Goal: Task Accomplishment & Management: Manage account settings

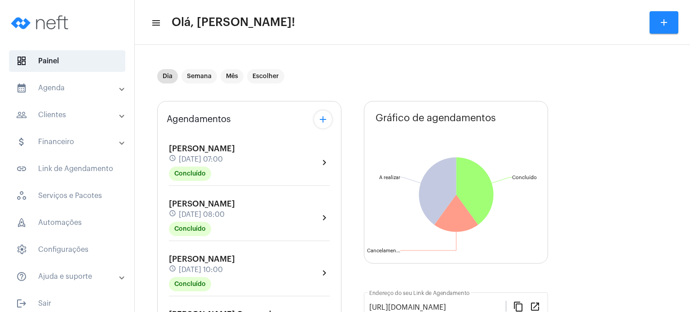
scroll to position [216, 0]
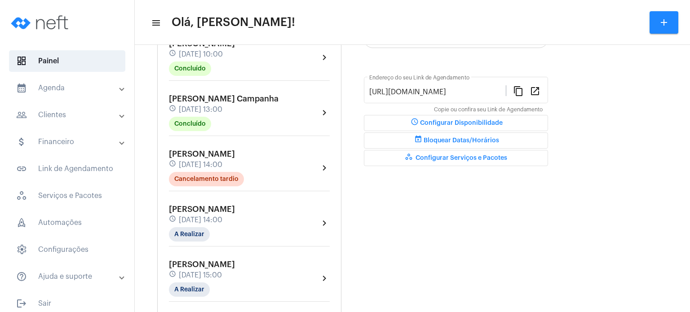
click at [189, 98] on span "[PERSON_NAME] Campanha" at bounding box center [224, 99] width 110 height 8
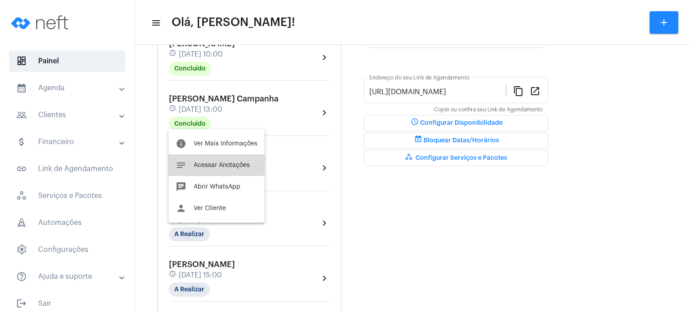
click at [194, 162] on span "Acessar Anotações" at bounding box center [222, 165] width 56 height 6
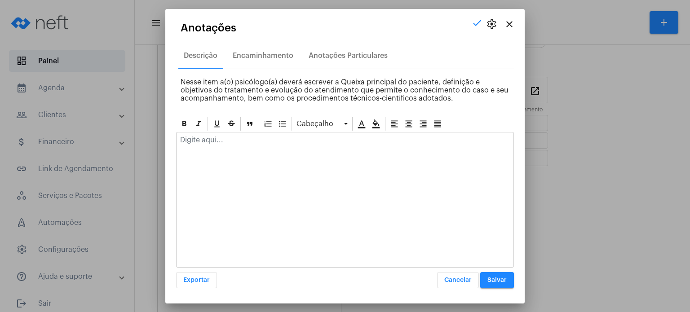
click at [227, 140] on p at bounding box center [345, 140] width 330 height 8
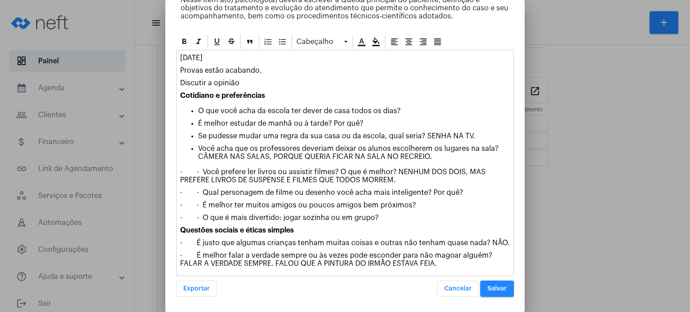
scroll to position [77, 0]
click at [492, 287] on span "Salvar" at bounding box center [496, 289] width 19 height 6
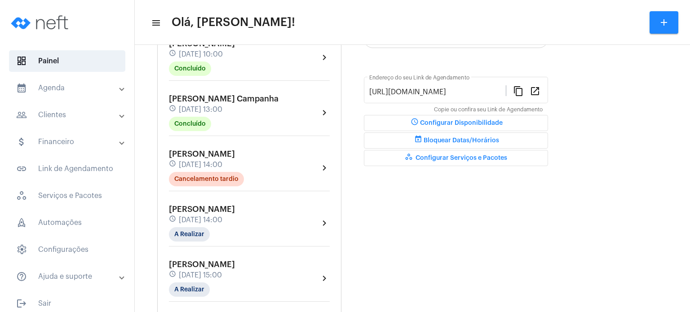
click at [205, 217] on span "[DATE] 14:00" at bounding box center [201, 220] width 44 height 8
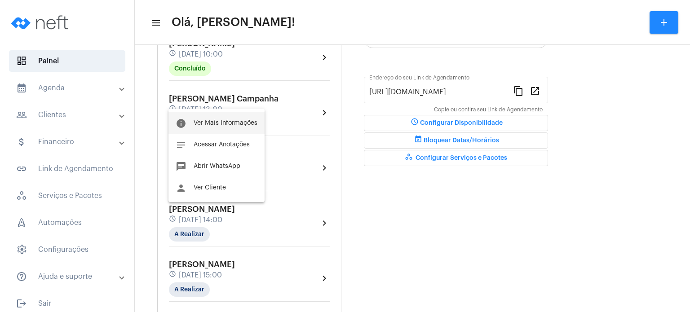
click at [224, 124] on span "Ver Mais Informações" at bounding box center [226, 123] width 64 height 6
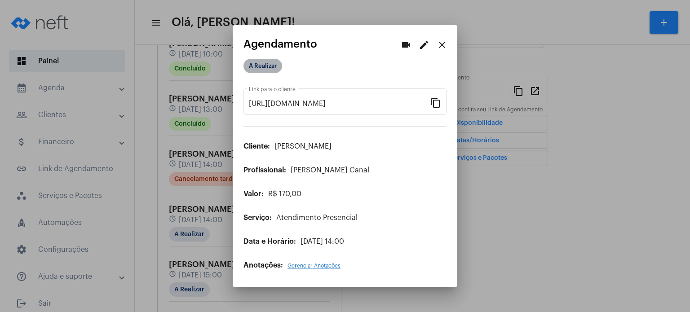
click at [251, 62] on mat-chip "A Realizar" at bounding box center [262, 66] width 39 height 14
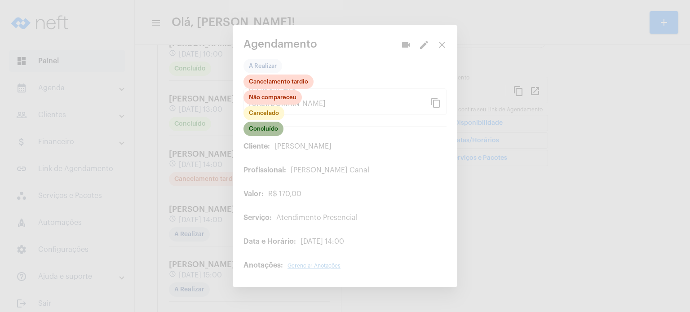
click at [261, 132] on mat-chip "Concluído" at bounding box center [263, 129] width 40 height 14
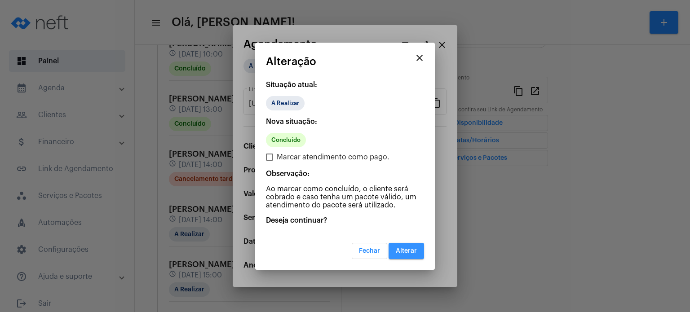
click at [404, 248] on span "Alterar" at bounding box center [406, 251] width 21 height 6
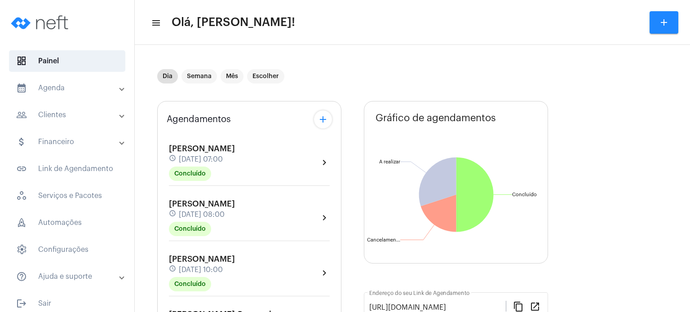
click at [167, 230] on div "[PERSON_NAME] schedule [DATE] 08:00 Concluído chevron_right" at bounding box center [249, 220] width 165 height 46
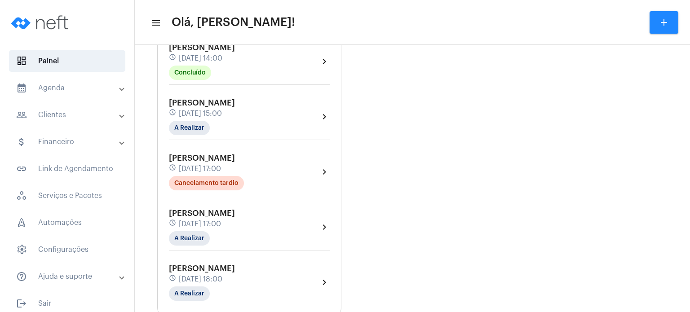
scroll to position [395, 0]
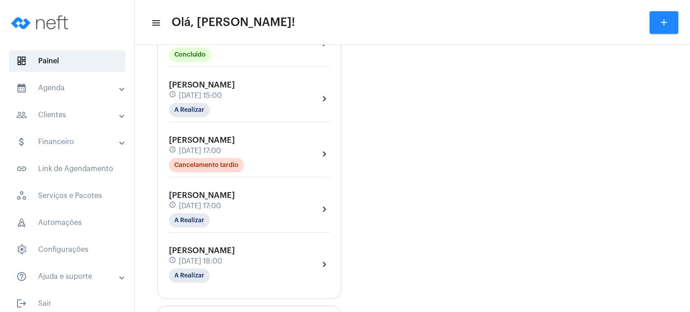
click at [155, 118] on div "Dia Semana Mês Escolher Agendamentos add [PERSON_NAME] Colodetti schedule [DATE…" at bounding box center [412, 125] width 546 height 943
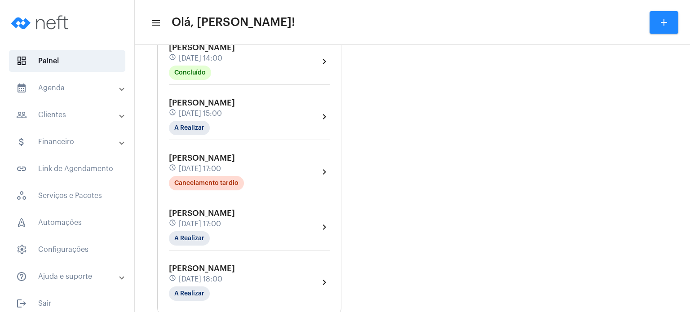
scroll to position [359, 0]
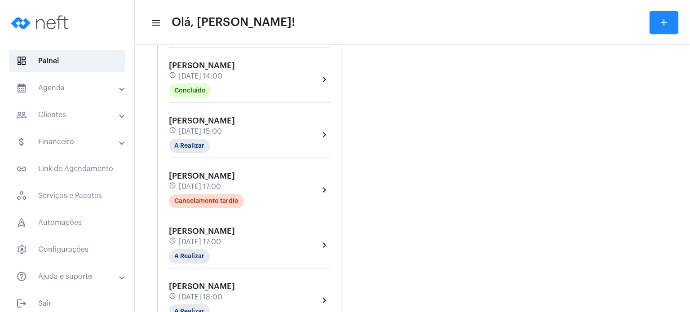
click at [222, 77] on span "[DATE] 14:00" at bounding box center [201, 76] width 44 height 8
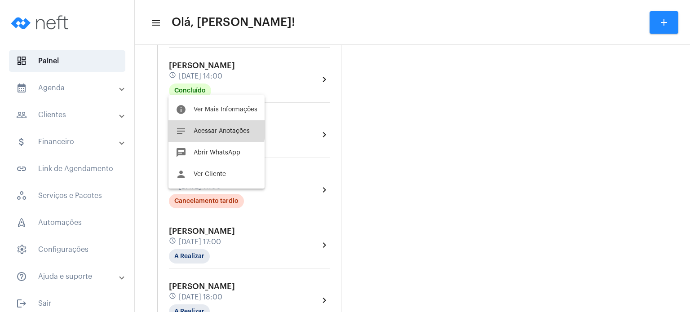
click at [210, 129] on span "Acessar Anotações" at bounding box center [222, 131] width 56 height 6
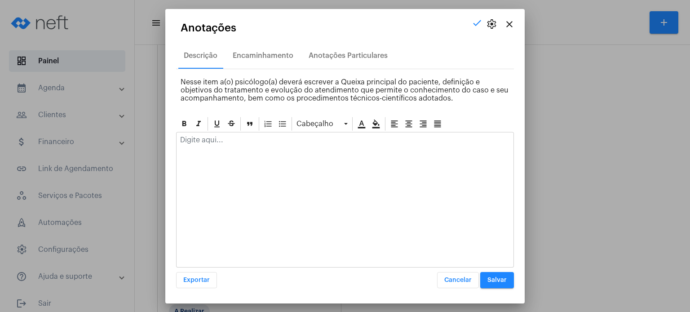
click at [203, 138] on p at bounding box center [345, 140] width 330 height 8
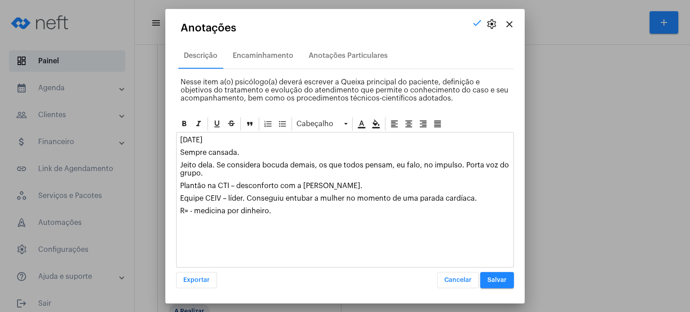
click at [507, 280] on span "Salvar" at bounding box center [496, 280] width 19 height 6
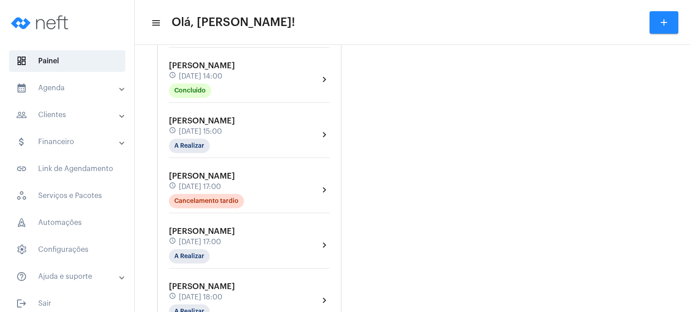
click at [208, 131] on span "[DATE] 15:00" at bounding box center [200, 132] width 43 height 8
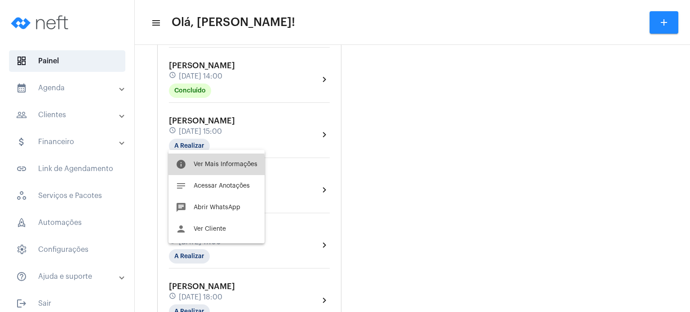
click at [203, 167] on span "Ver Mais Informações" at bounding box center [226, 164] width 64 height 6
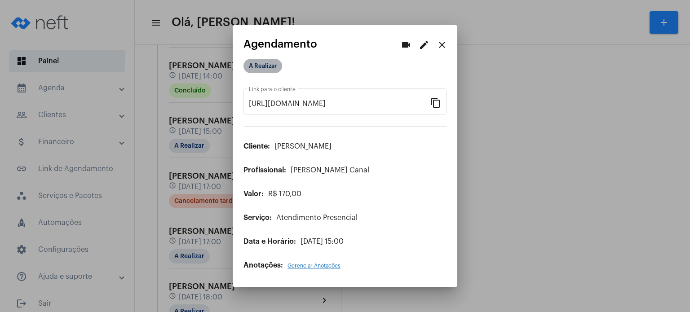
click at [247, 62] on mat-chip "A Realizar" at bounding box center [262, 66] width 39 height 14
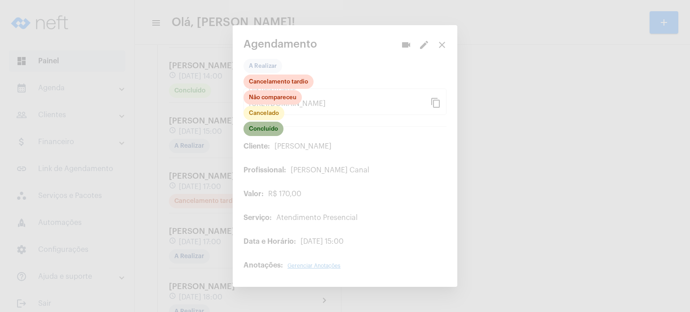
click at [276, 130] on mat-chip "Concluído" at bounding box center [263, 129] width 40 height 14
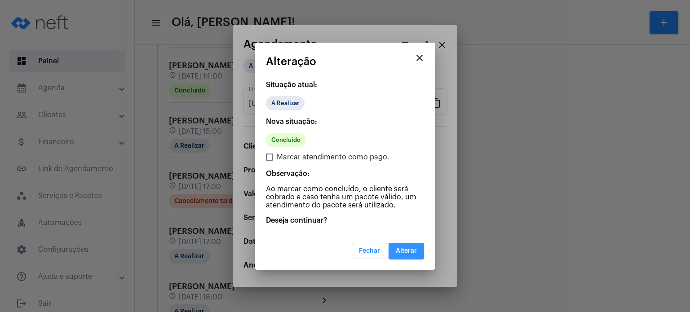
click at [398, 247] on button "Alterar" at bounding box center [406, 251] width 35 height 16
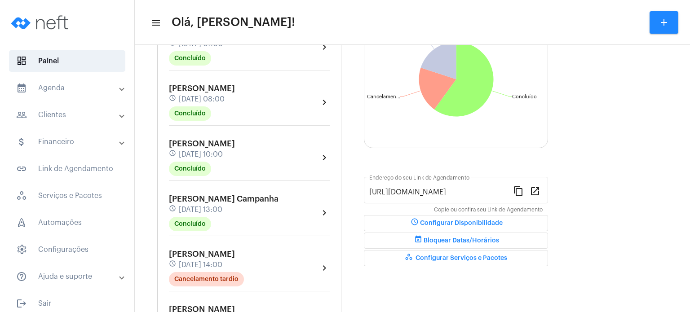
scroll to position [118, 0]
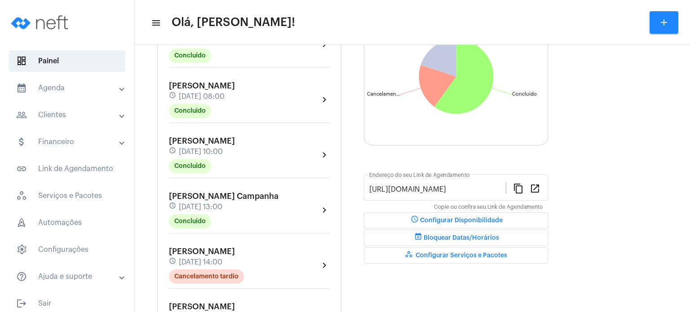
click at [74, 90] on mat-panel-title "calendar_month_outlined Agenda" at bounding box center [68, 88] width 104 height 11
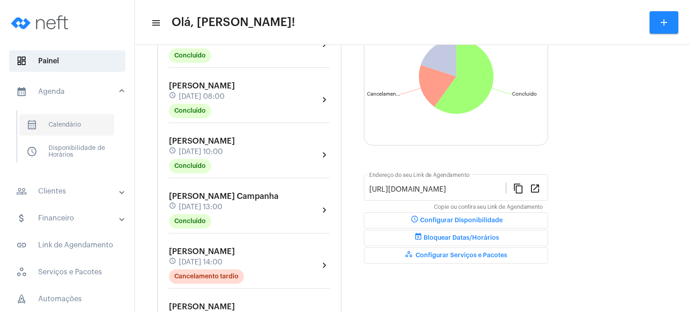
click at [74, 117] on span "calendar_month_outlined Calendário" at bounding box center [66, 125] width 95 height 22
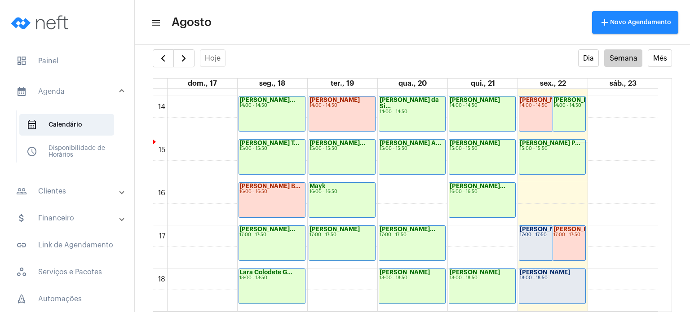
scroll to position [609, 0]
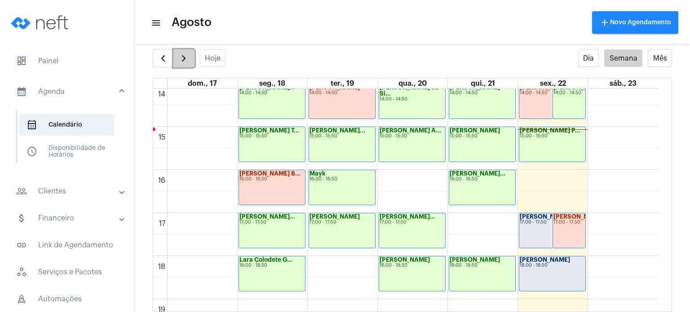
click at [188, 58] on span "button" at bounding box center [183, 58] width 11 height 11
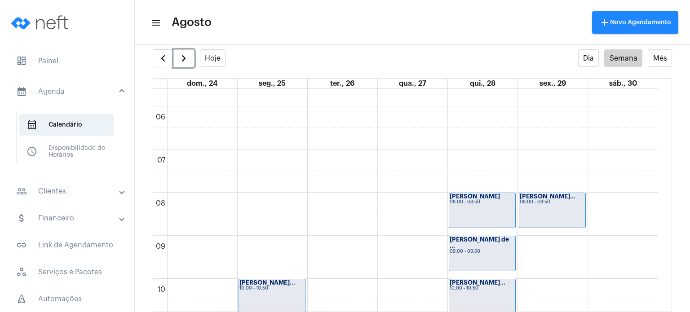
scroll to position [229, 0]
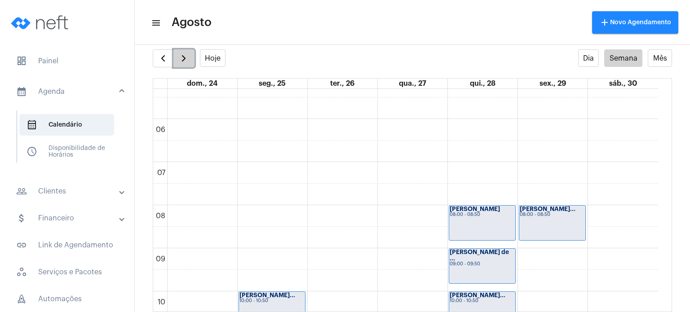
click at [180, 57] on span "button" at bounding box center [183, 58] width 11 height 11
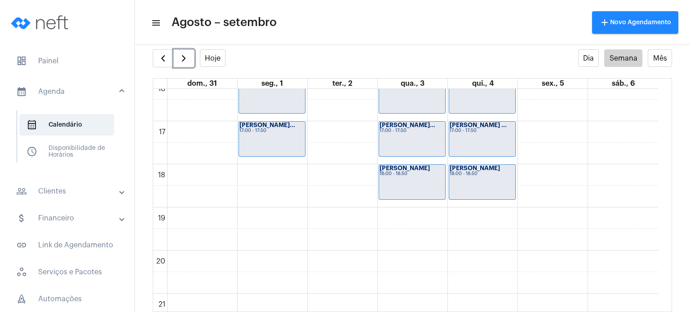
scroll to position [695, 0]
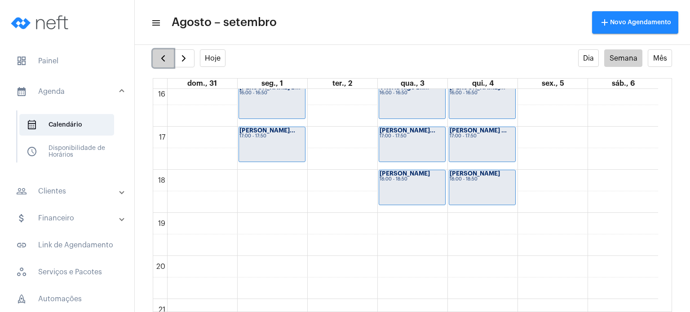
click at [164, 63] on span "button" at bounding box center [163, 58] width 11 height 11
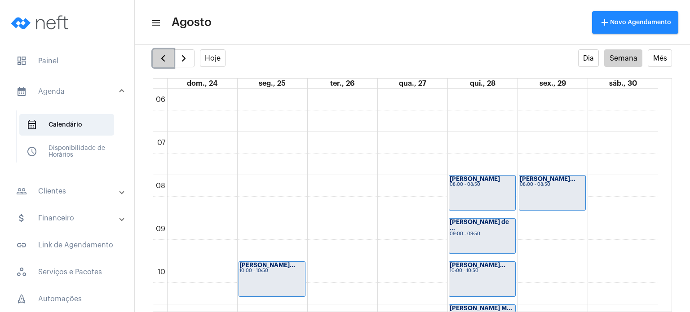
click at [164, 63] on span "button" at bounding box center [163, 58] width 11 height 11
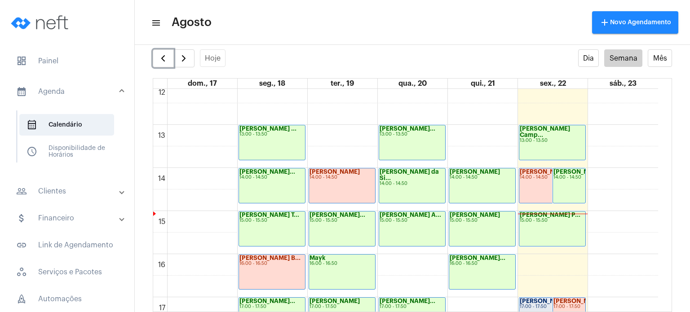
scroll to position [586, 0]
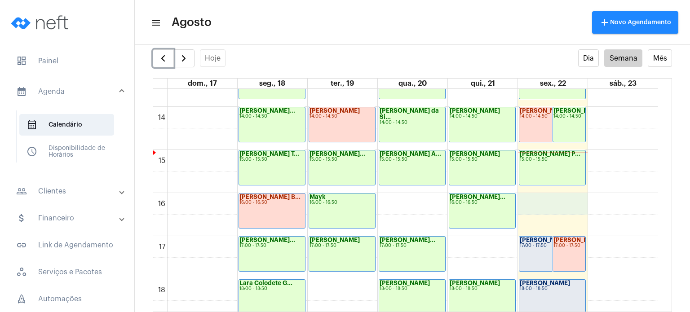
click at [565, 198] on div "00 01 02 03 04 05 06 07 08 09 10 11 12 13 14 15 16 17 18 19 20 21 22 23 [PERSON…" at bounding box center [405, 20] width 505 height 1035
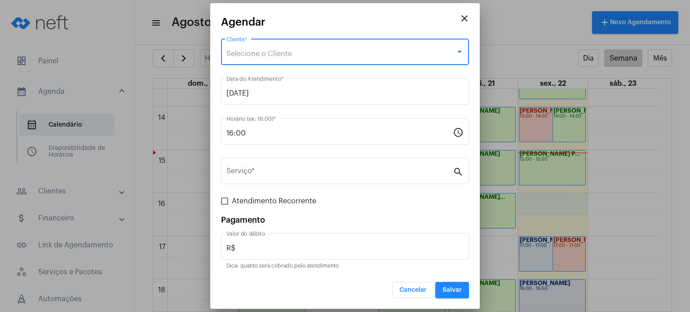
click at [377, 50] on div "Selecione o Cliente" at bounding box center [340, 54] width 229 height 8
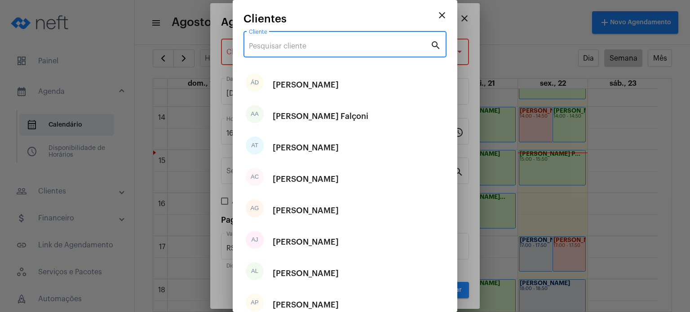
click at [377, 50] on input "Cliente" at bounding box center [339, 46] width 181 height 8
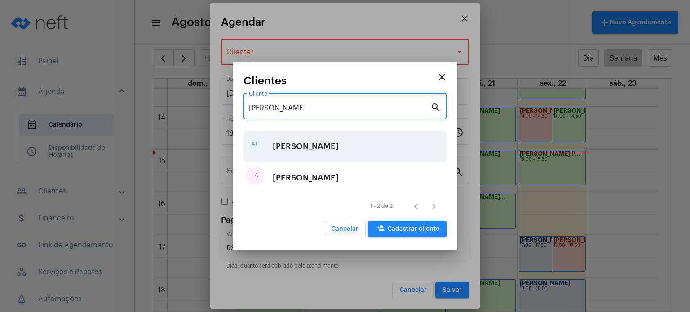
type input "[PERSON_NAME]"
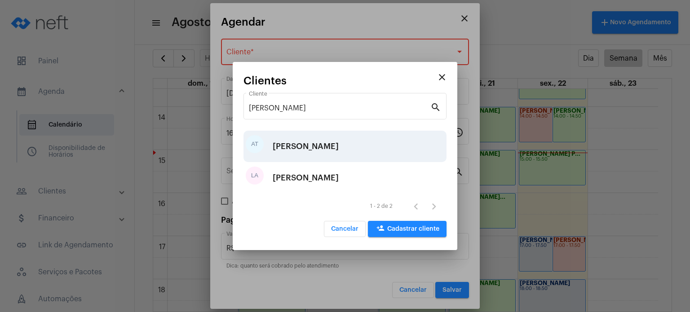
click at [339, 152] on div "[PERSON_NAME]" at bounding box center [306, 146] width 66 height 27
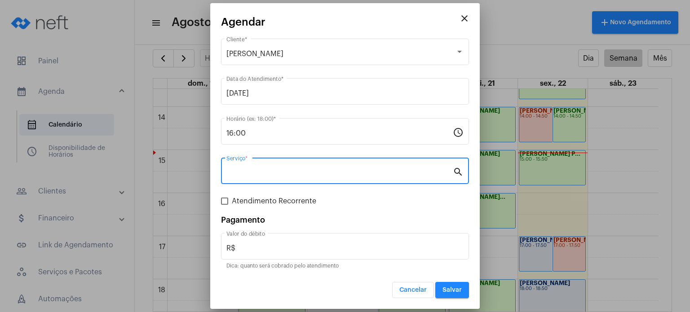
click at [320, 175] on input "Serviço *" at bounding box center [339, 173] width 226 height 8
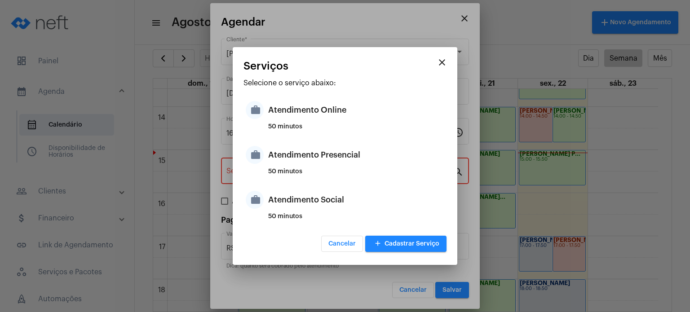
click at [320, 175] on div "50 minutos" at bounding box center [356, 174] width 176 height 13
type input "Atendimento Presencial"
type input "R$ 170"
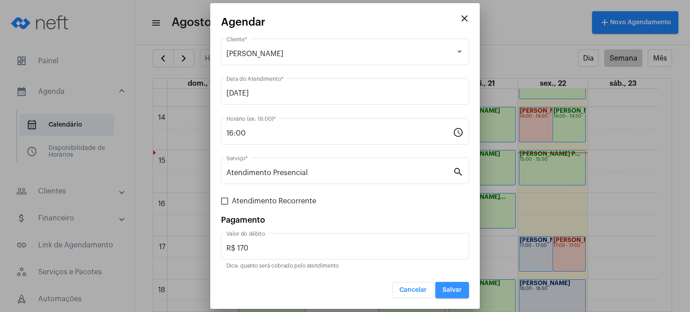
click at [442, 287] on button "Salvar" at bounding box center [452, 290] width 34 height 16
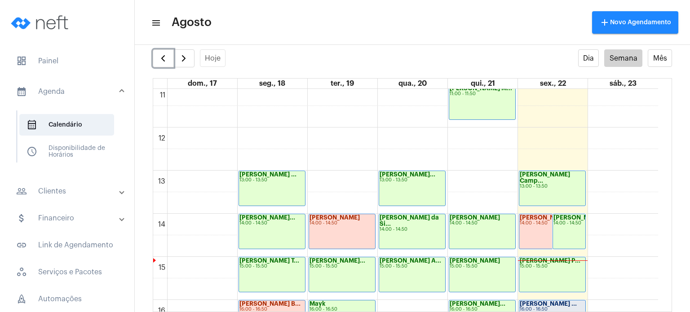
scroll to position [593, 0]
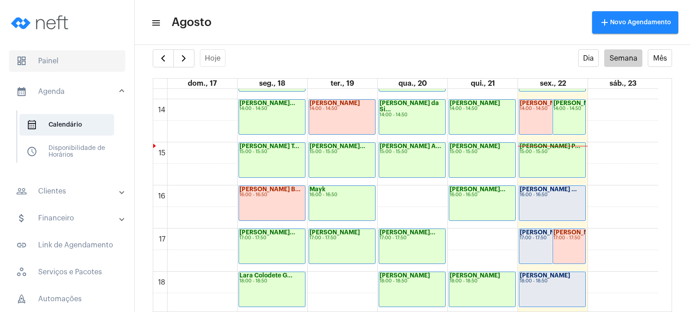
click at [47, 65] on span "dashboard Painel" at bounding box center [67, 61] width 116 height 22
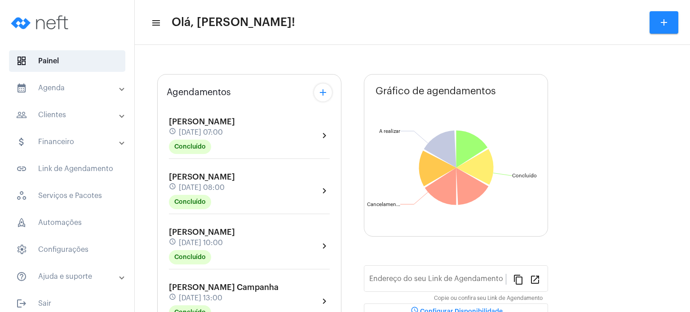
type input "[URL][DOMAIN_NAME]"
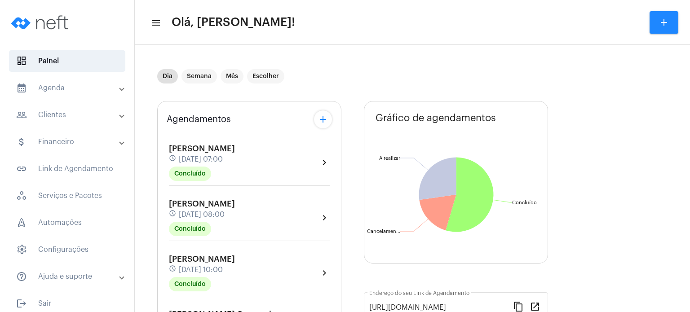
scroll to position [7, 0]
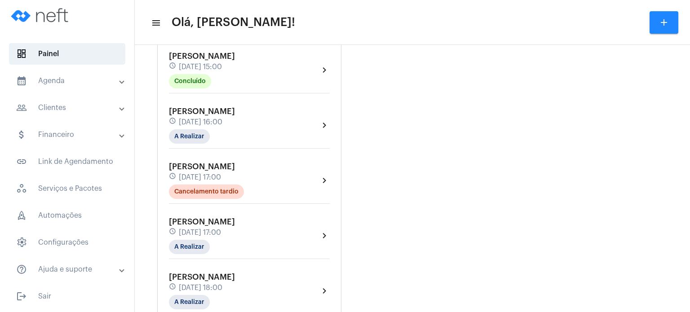
scroll to position [431, 0]
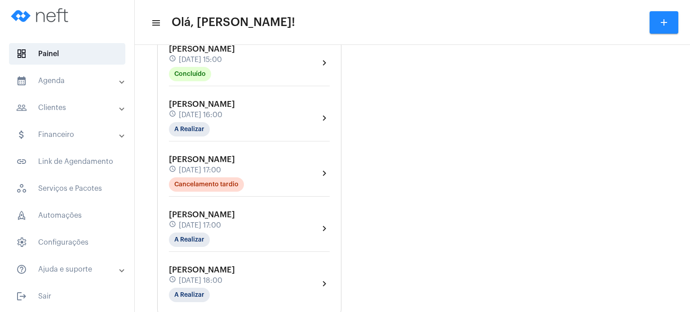
click at [235, 63] on div "[PERSON_NAME] schedule [DATE] 15:00 Concluído" at bounding box center [202, 62] width 66 height 37
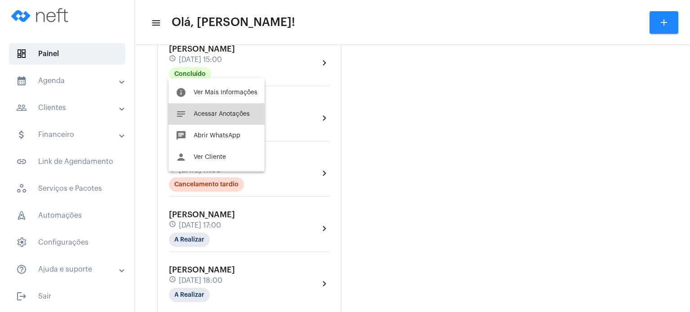
click at [228, 112] on span "Acessar Anotações" at bounding box center [222, 114] width 56 height 6
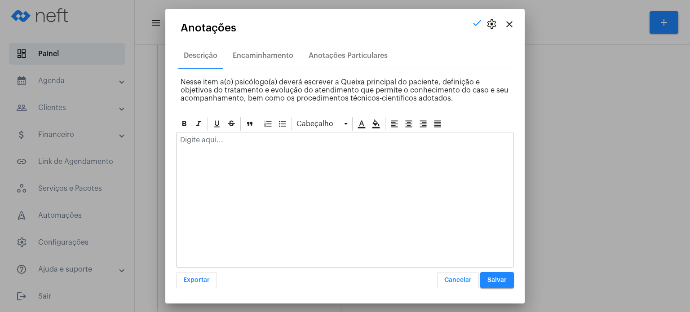
click at [213, 138] on p at bounding box center [345, 140] width 330 height 8
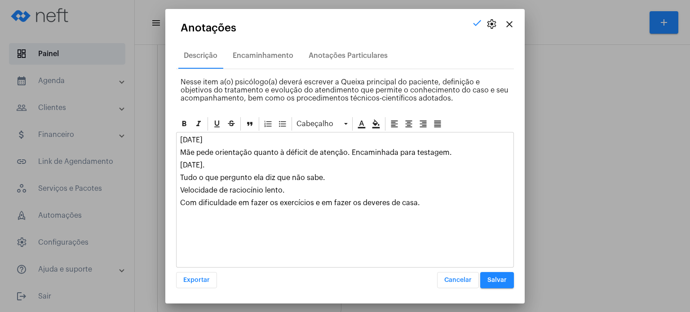
click at [497, 283] on button "Salvar" at bounding box center [497, 280] width 34 height 16
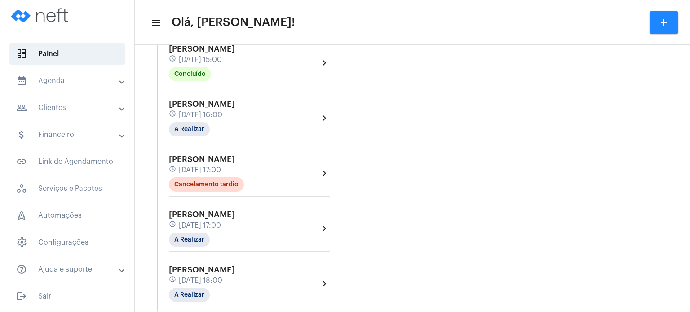
click at [185, 100] on span "[PERSON_NAME]" at bounding box center [202, 104] width 66 height 8
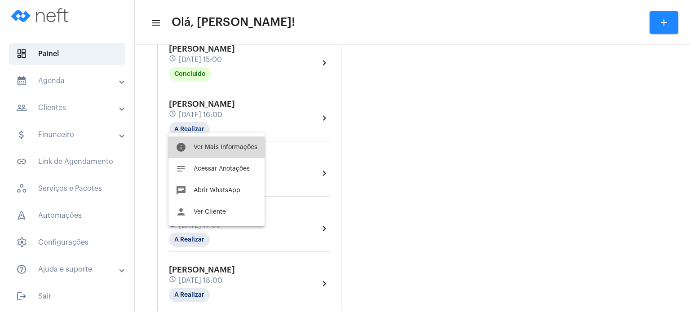
click at [208, 149] on span "Ver Mais Informações" at bounding box center [226, 147] width 64 height 6
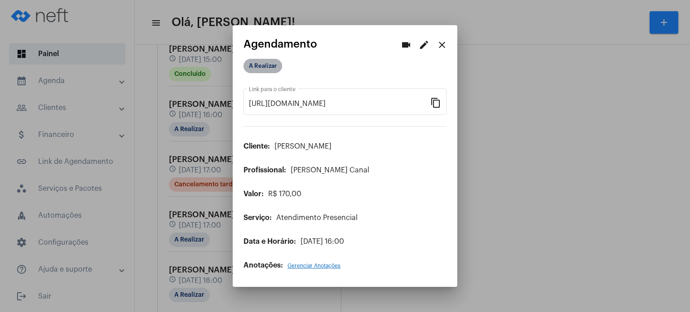
click at [269, 64] on mat-chip "A Realizar" at bounding box center [262, 66] width 39 height 14
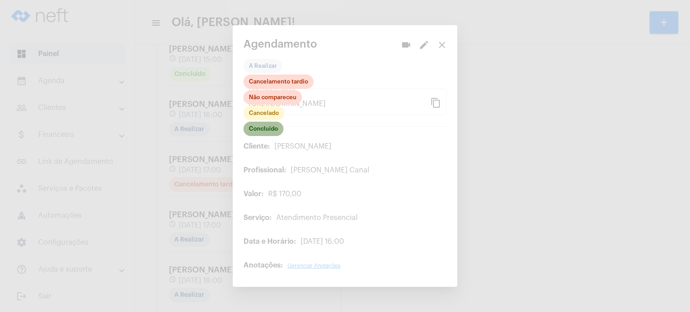
click at [277, 127] on mat-chip "Concluído" at bounding box center [263, 129] width 40 height 14
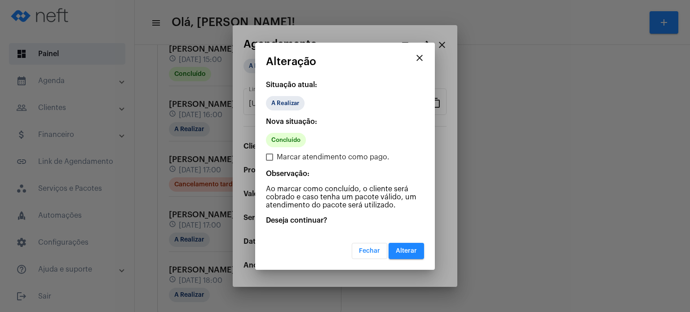
click at [407, 249] on span "Alterar" at bounding box center [406, 251] width 21 height 6
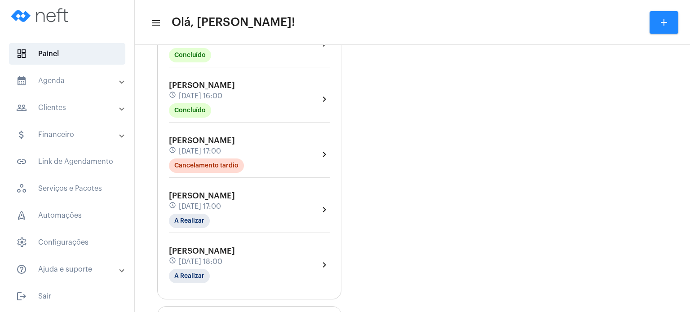
scroll to position [467, 0]
